Goal: Find specific page/section: Find specific page/section

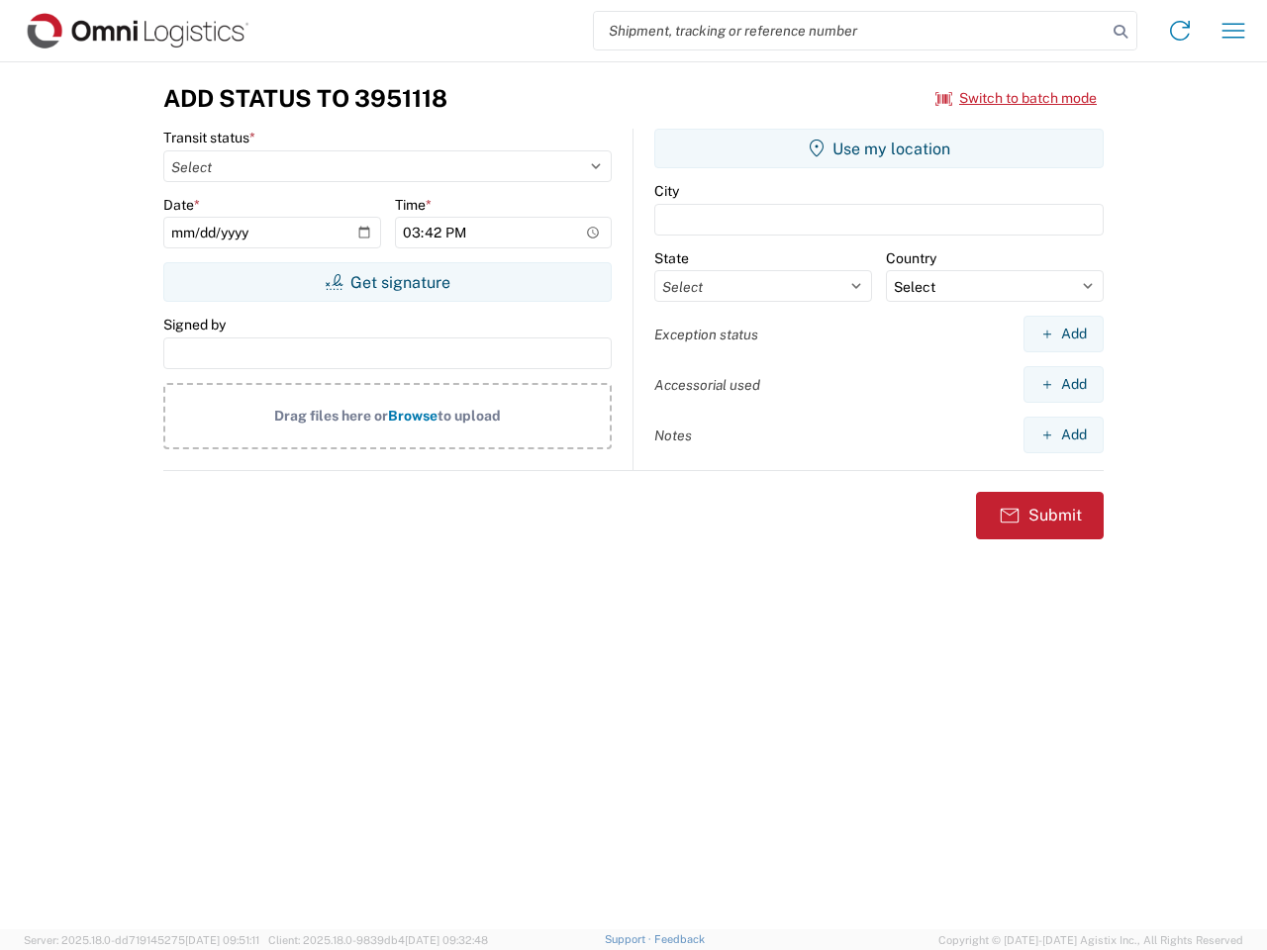
click at [850, 31] on input "search" at bounding box center [850, 31] width 513 height 38
click at [1120, 32] on icon at bounding box center [1120, 32] width 28 height 28
click at [1180, 31] on icon at bounding box center [1180, 31] width 32 height 32
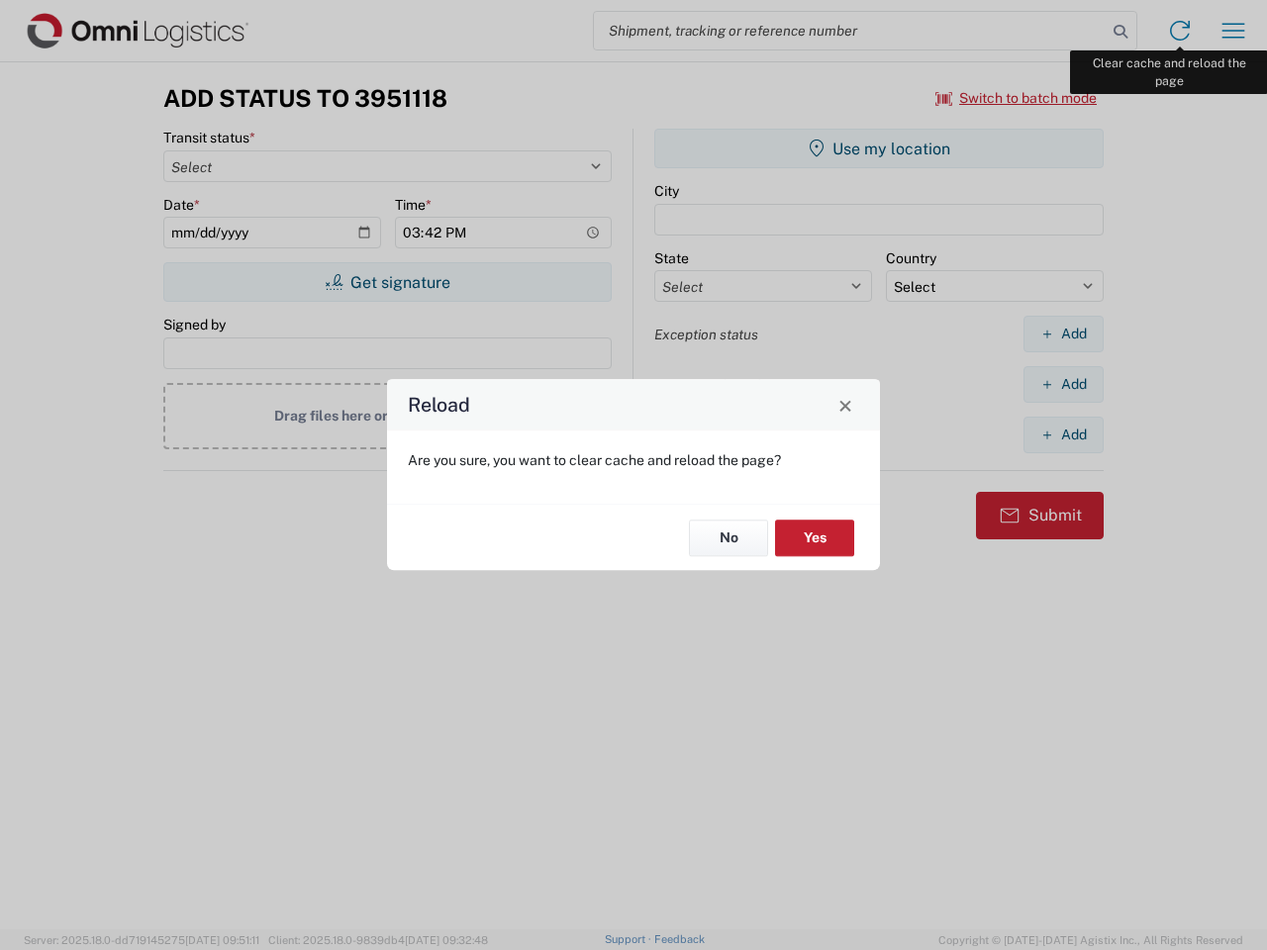
click at [1233, 31] on div "Reload Are you sure, you want to clear cache and reload the page? No Yes" at bounding box center [633, 475] width 1267 height 950
click at [1016, 98] on div "Reload Are you sure, you want to clear cache and reload the page? No Yes" at bounding box center [633, 475] width 1267 height 950
click at [387, 282] on div "Reload Are you sure, you want to clear cache and reload the page? No Yes" at bounding box center [633, 475] width 1267 height 950
click at [879, 148] on div "Reload Are you sure, you want to clear cache and reload the page? No Yes" at bounding box center [633, 475] width 1267 height 950
click at [1063, 334] on div "Reload Are you sure, you want to clear cache and reload the page? No Yes" at bounding box center [633, 475] width 1267 height 950
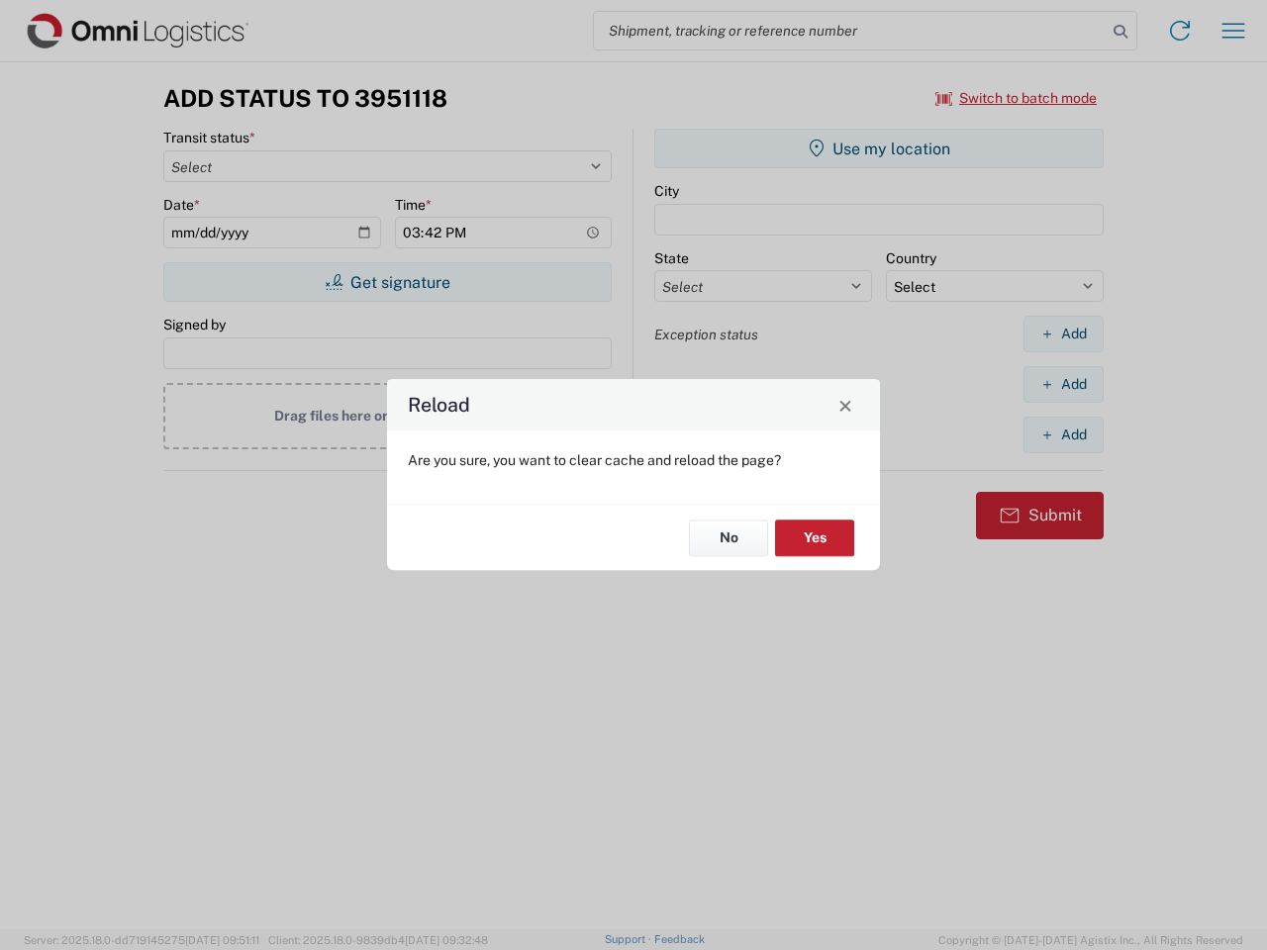
click at [1063, 384] on div "Reload Are you sure, you want to clear cache and reload the page? No Yes" at bounding box center [633, 475] width 1267 height 950
click at [1063, 434] on div "Reload Are you sure, you want to clear cache and reload the page? No Yes" at bounding box center [633, 475] width 1267 height 950
